Goal: Use online tool/utility

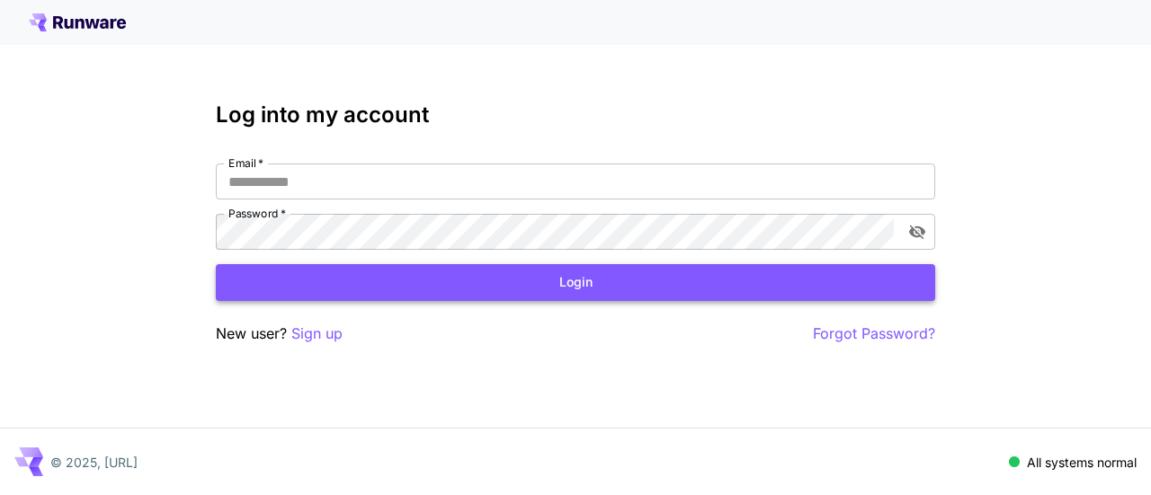
type input "**********"
click at [565, 289] on button "Login" at bounding box center [575, 282] width 719 height 37
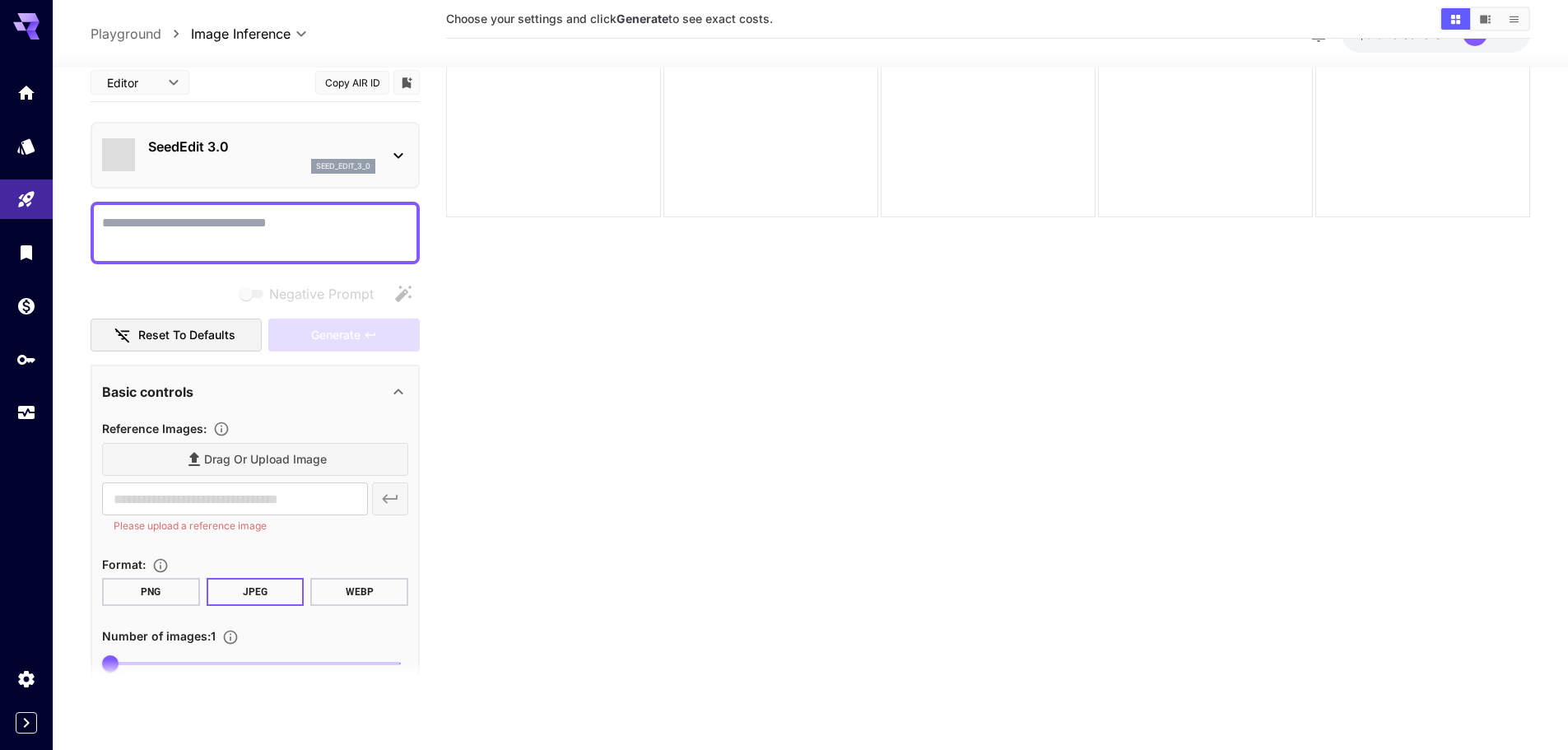
scroll to position [5, 0]
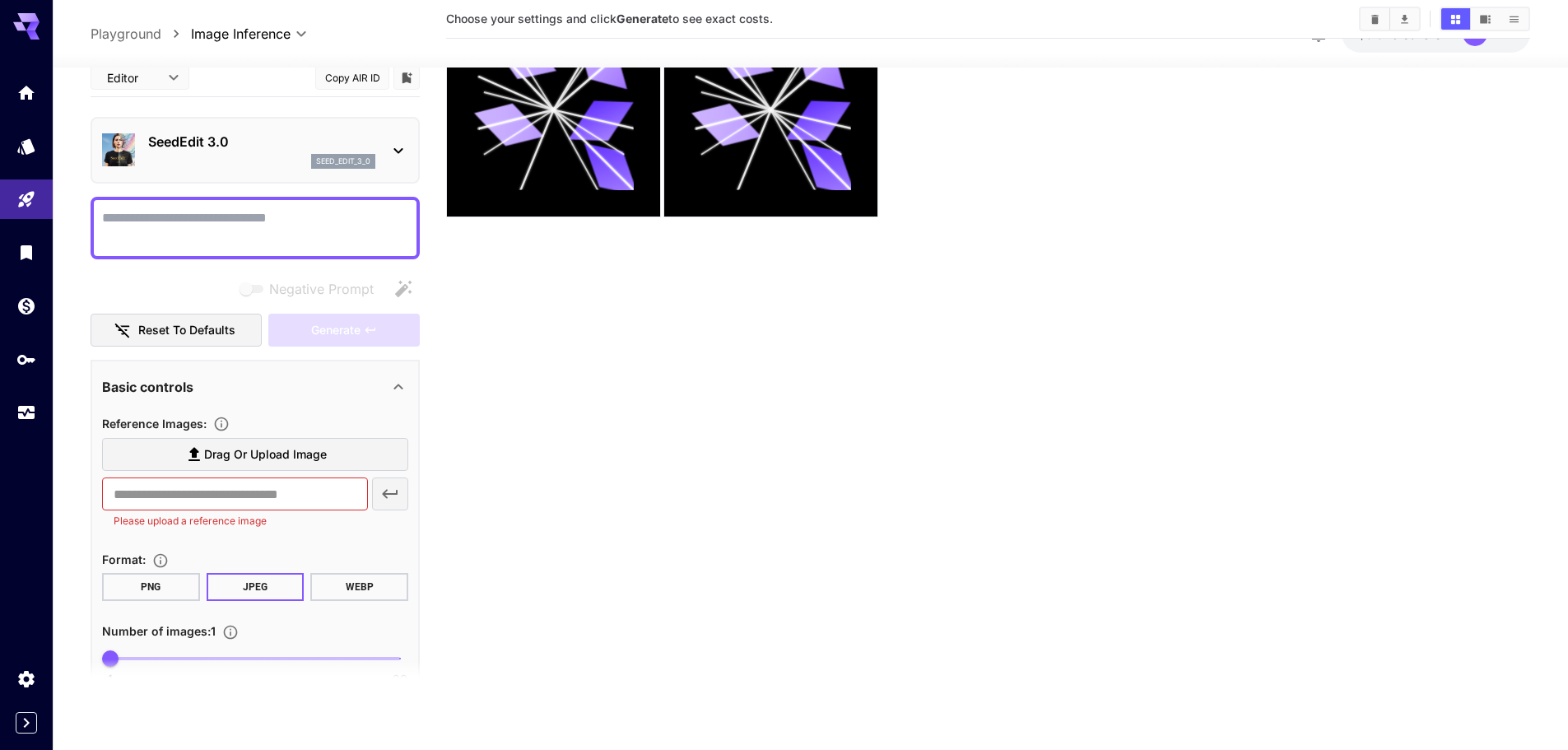
drag, startPoint x: 820, startPoint y: 465, endPoint x: 789, endPoint y: 468, distance: 31.1
click at [626, 176] on section "Choose your settings and click Generate to see exact costs." at bounding box center [988, 325] width 1084 height 750
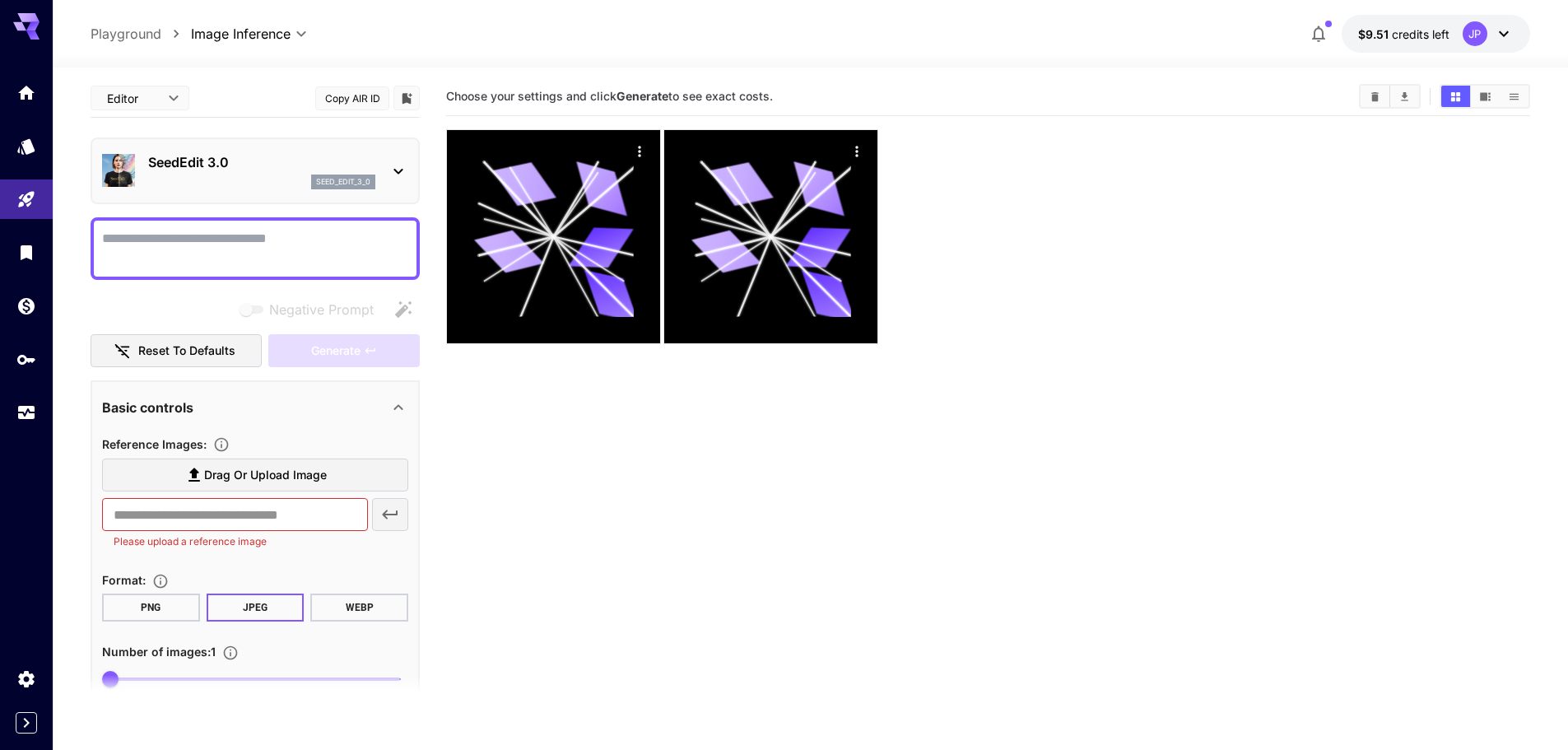
scroll to position [0, 0]
